Goal: Transaction & Acquisition: Purchase product/service

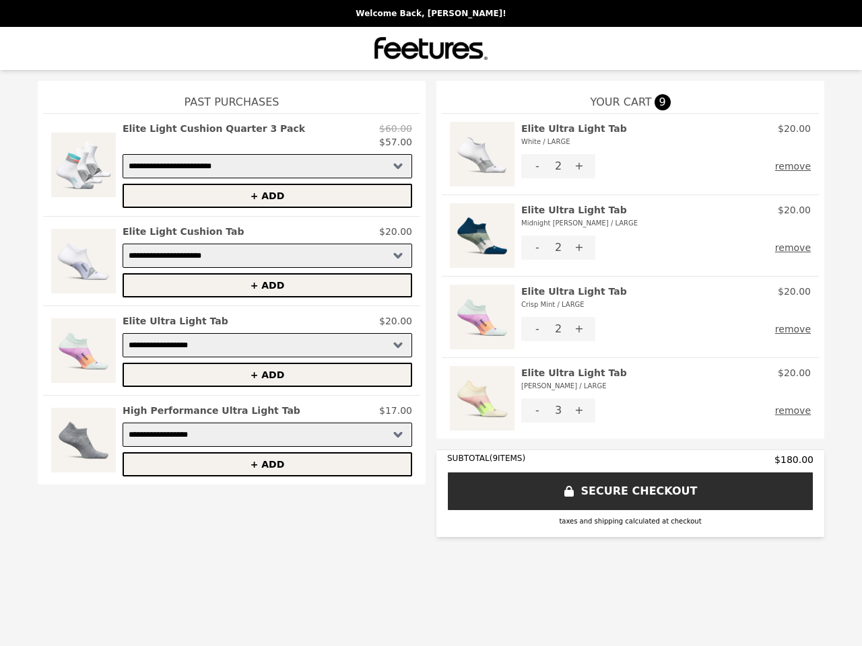
click at [482, 154] on img at bounding box center [482, 154] width 65 height 65
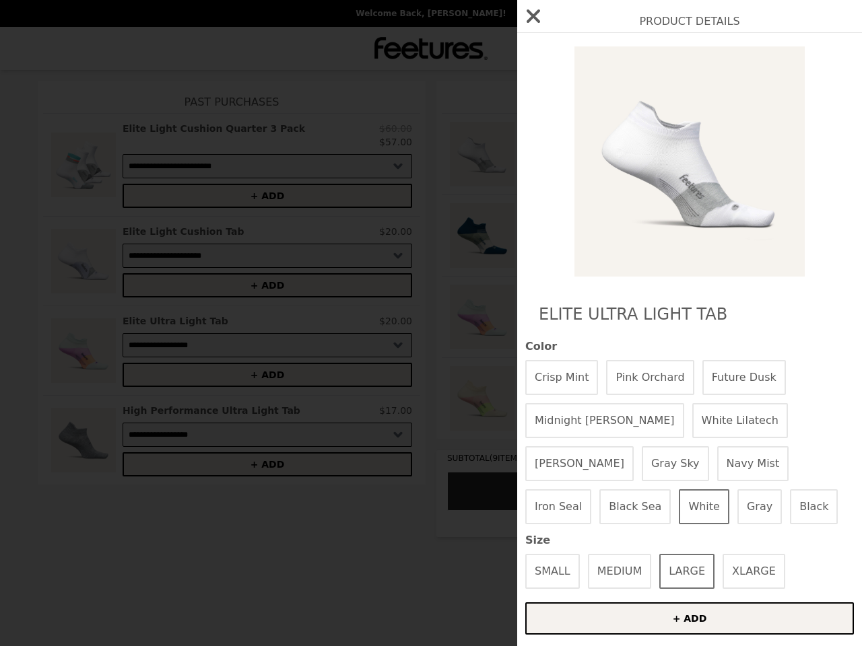
click at [666, 135] on div "Product Details Elite Ultra Light Tab Color Crisp Mint Pink Orchard Future Dusk…" at bounding box center [431, 323] width 862 height 646
click at [537, 166] on div at bounding box center [689, 161] width 329 height 230
click at [579, 166] on img at bounding box center [689, 161] width 246 height 230
click at [796, 166] on div "Product Details Elite Ultra Light Tab Color Crisp Mint Pink Orchard Future Dusk…" at bounding box center [431, 323] width 862 height 646
click at [482, 236] on img at bounding box center [482, 235] width 65 height 65
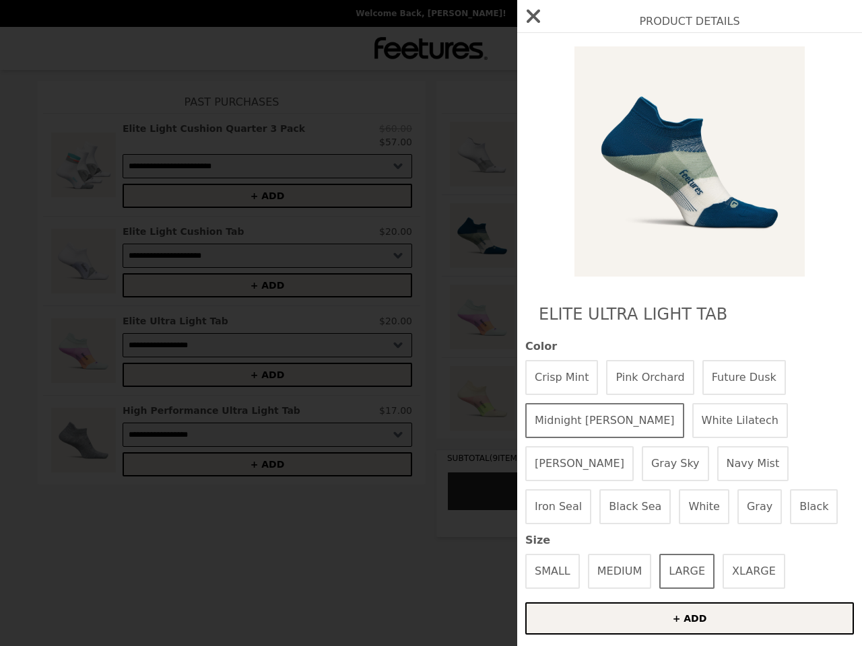
click at [666, 217] on div "Product Details Elite Ultra Light Tab Color Crisp Mint Pink Orchard Future Dusk…" at bounding box center [431, 323] width 862 height 646
click at [537, 248] on div at bounding box center [689, 161] width 329 height 230
click at [579, 248] on div "Product Details Elite Ultra Light Tab Color Crisp Mint Pink Orchard Future Dusk…" at bounding box center [431, 323] width 862 height 646
click at [796, 248] on button "remove" at bounding box center [793, 248] width 36 height 24
